Goal: Find specific page/section

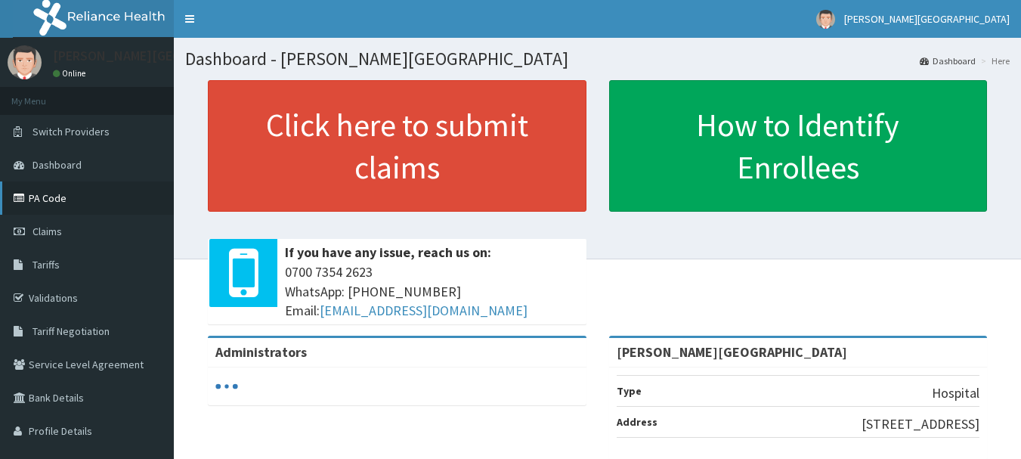
click at [70, 196] on link "PA Code" at bounding box center [87, 197] width 174 height 33
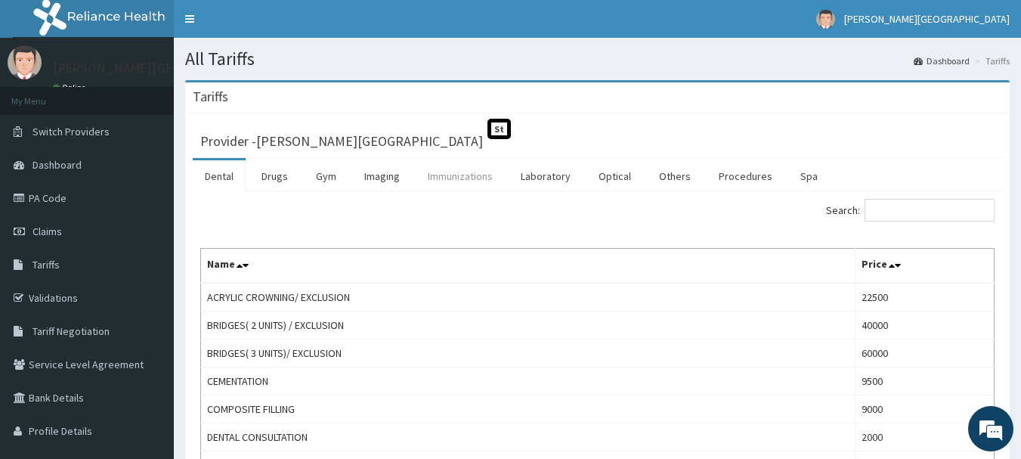
click at [462, 174] on link "Immunizations" at bounding box center [460, 176] width 89 height 32
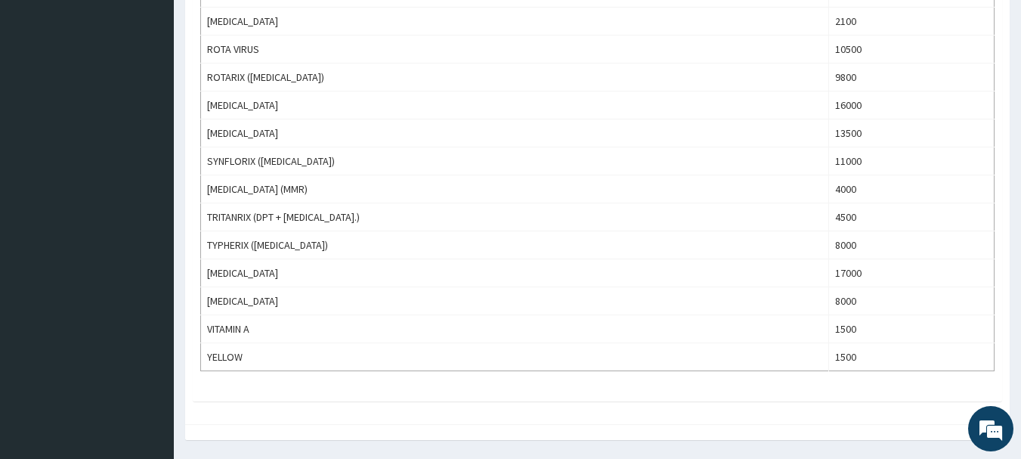
scroll to position [814, 0]
